Goal: Navigation & Orientation: Find specific page/section

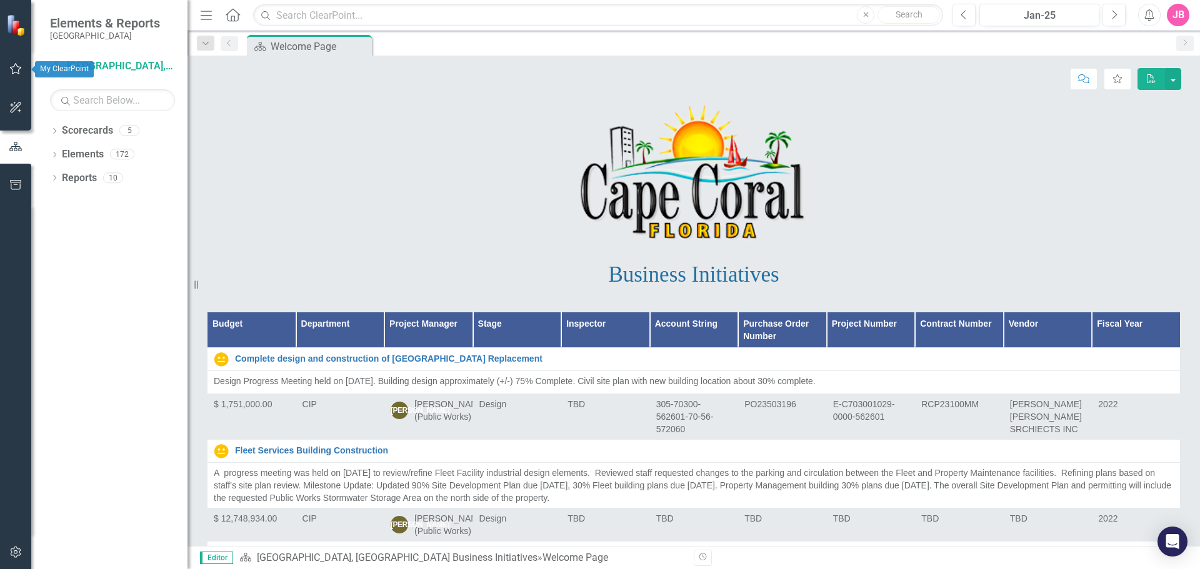
click at [14, 71] on icon "button" at bounding box center [15, 69] width 13 height 10
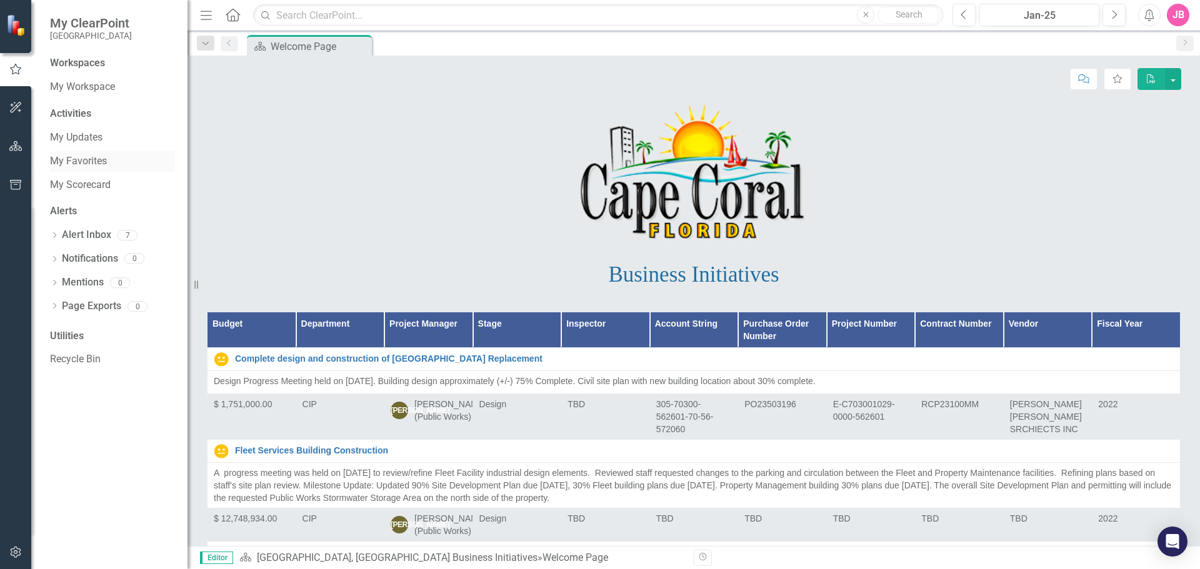
click at [72, 163] on link "My Favorites" at bounding box center [112, 161] width 125 height 14
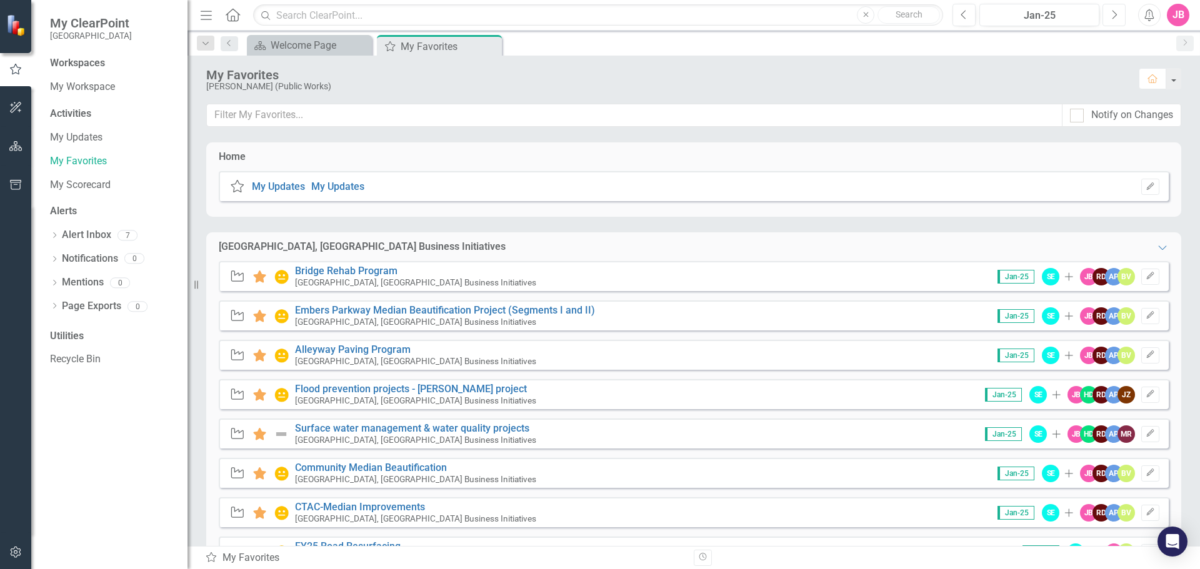
click at [1116, 18] on icon "Next" at bounding box center [1114, 14] width 7 height 11
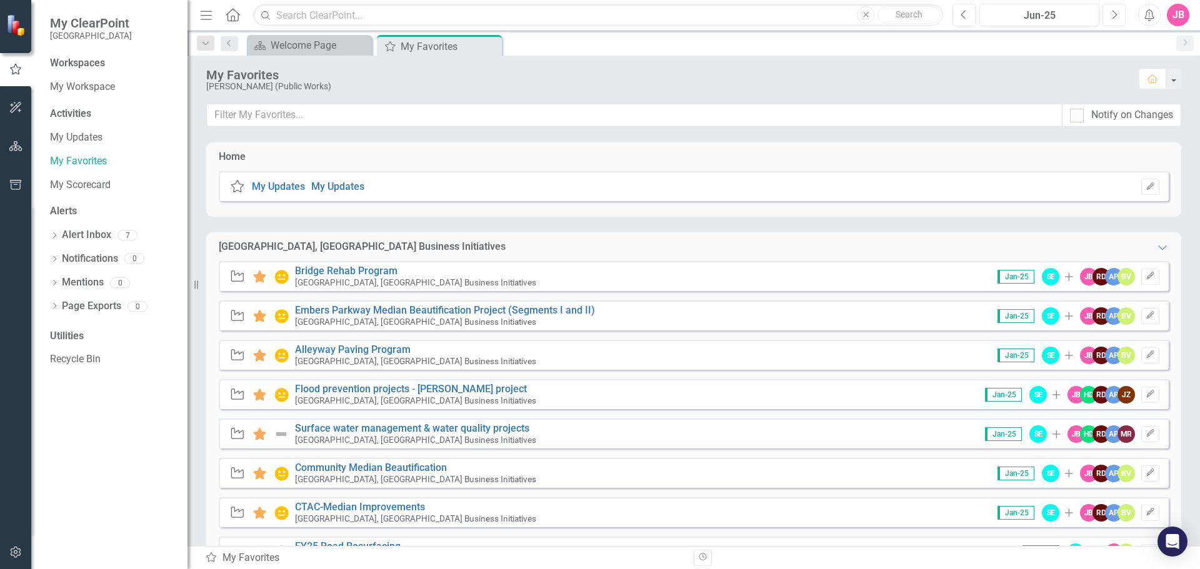
click at [1116, 18] on icon "Next" at bounding box center [1114, 14] width 7 height 11
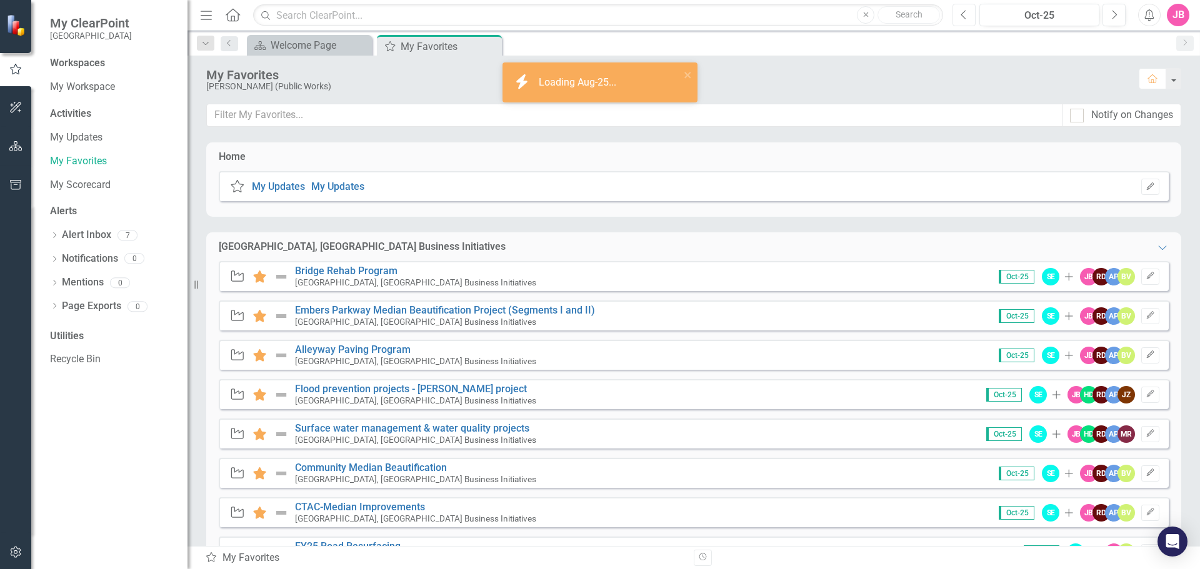
click at [966, 14] on icon "Previous" at bounding box center [964, 14] width 7 height 11
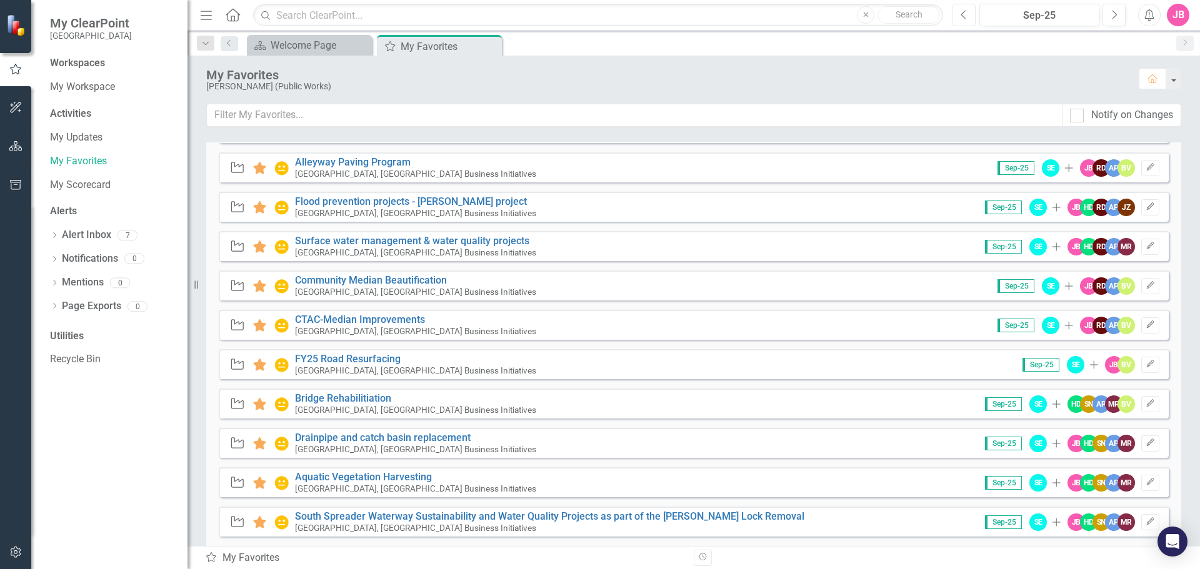
scroll to position [250, 0]
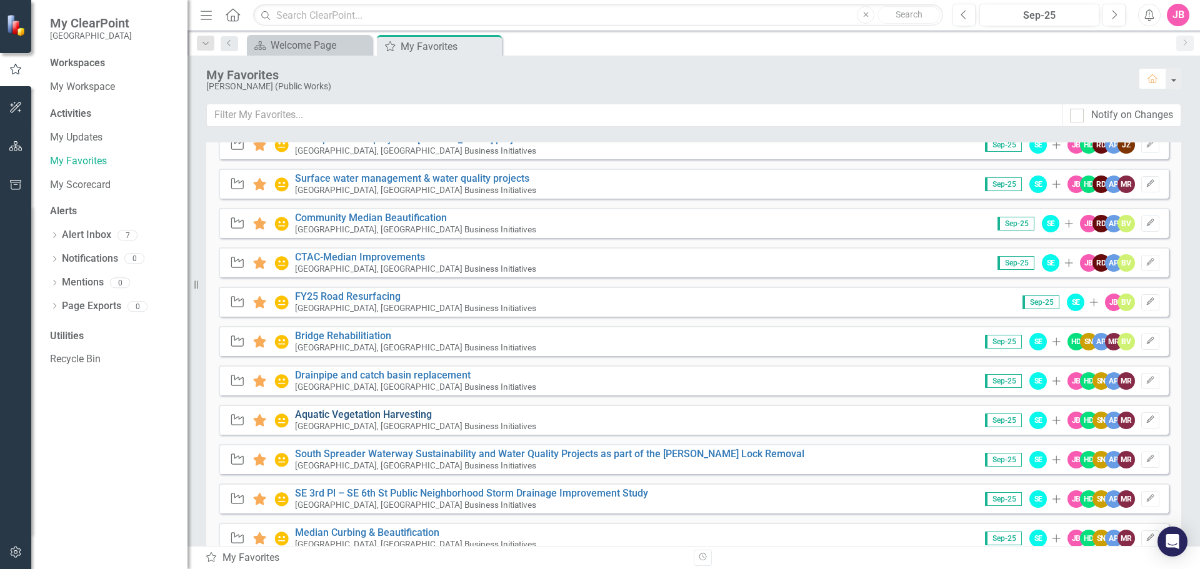
click at [379, 413] on link "Aquatic Vegetation Harvesting" at bounding box center [363, 415] width 137 height 12
